Goal: Task Accomplishment & Management: Manage account settings

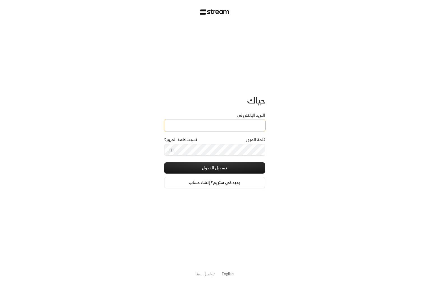
type input "[PERSON_NAME][EMAIL_ADDRESS][DOMAIN_NAME]"
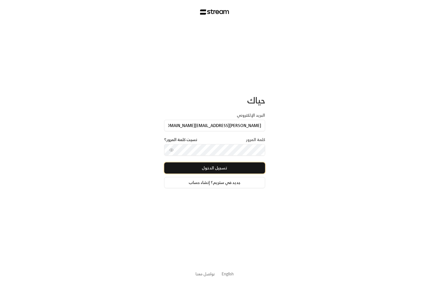
click at [214, 167] on button "تسجيل الدخول" at bounding box center [214, 167] width 101 height 11
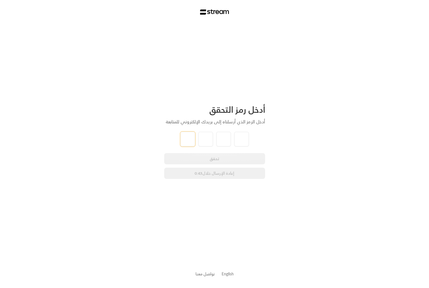
type input "0"
type input "2"
type input "6"
type input "5"
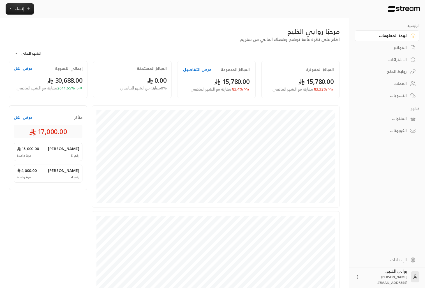
click at [403, 50] on div "الفواتير" at bounding box center [384, 48] width 45 height 6
